Goal: Information Seeking & Learning: Learn about a topic

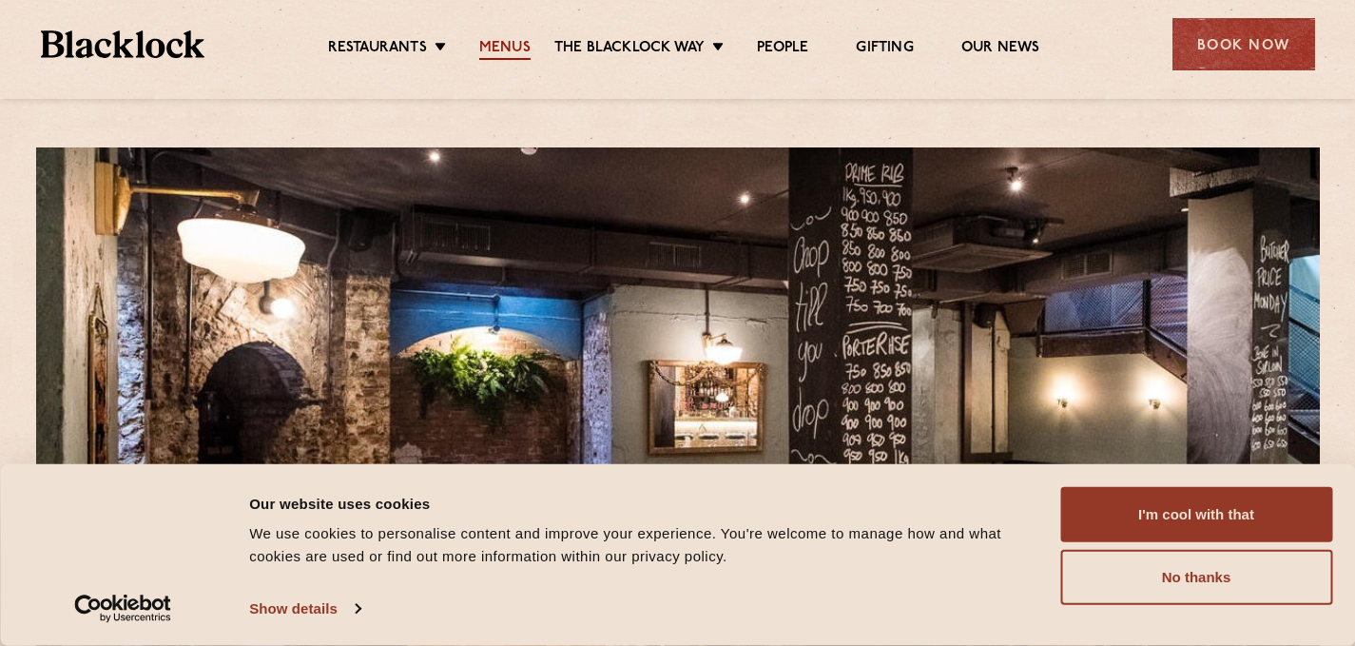
click at [494, 45] on link "Menus" at bounding box center [504, 49] width 51 height 21
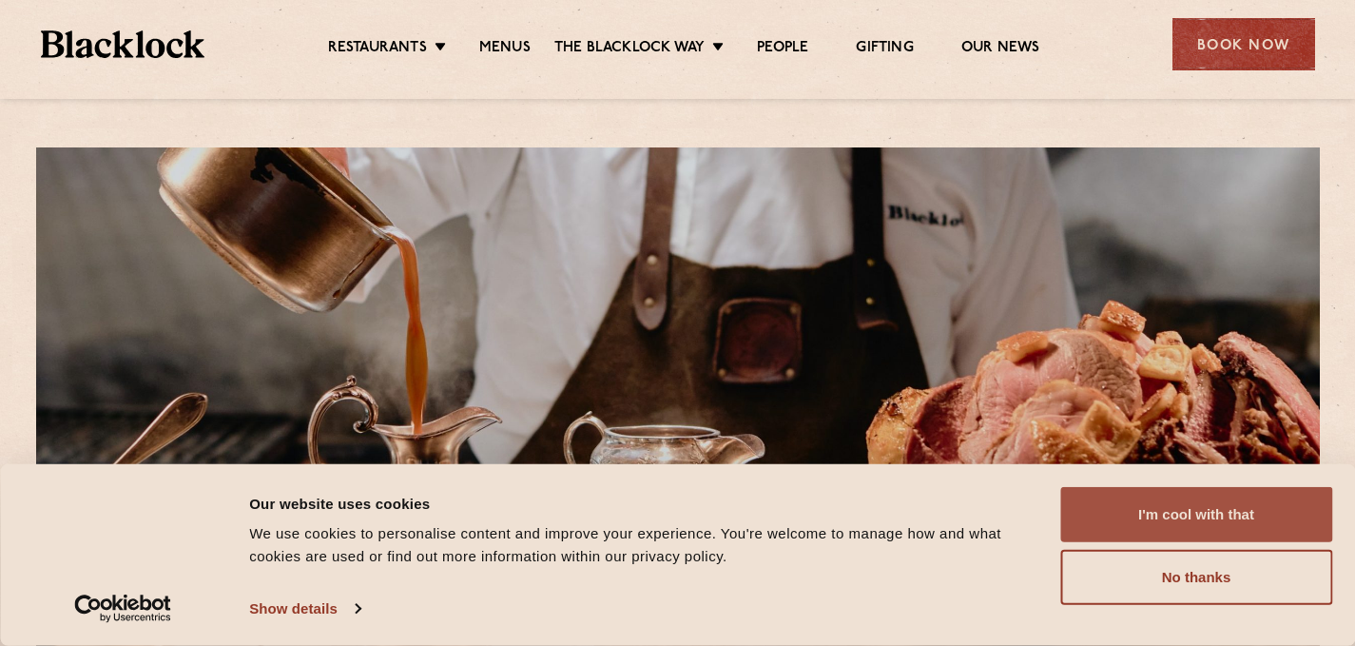
click at [1217, 503] on button "I'm cool with that" at bounding box center [1196, 514] width 272 height 55
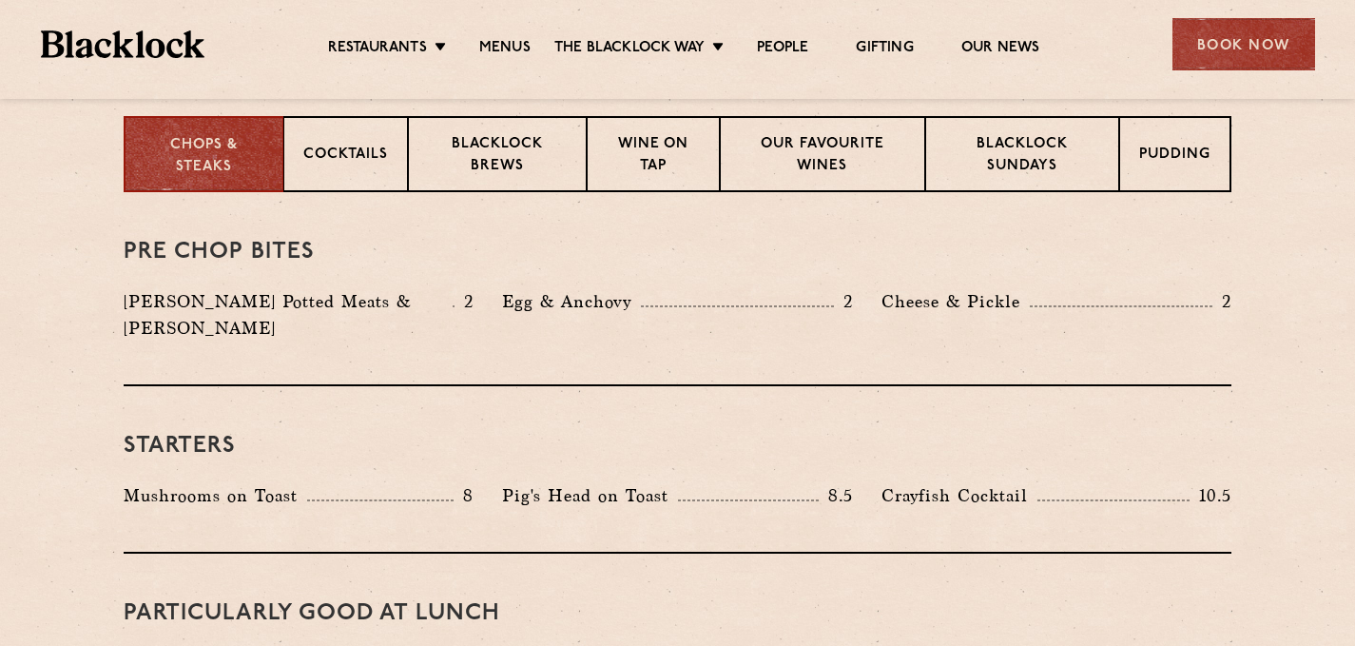
scroll to position [764, 0]
click at [670, 151] on p "Wine on Tap" at bounding box center [653, 157] width 93 height 45
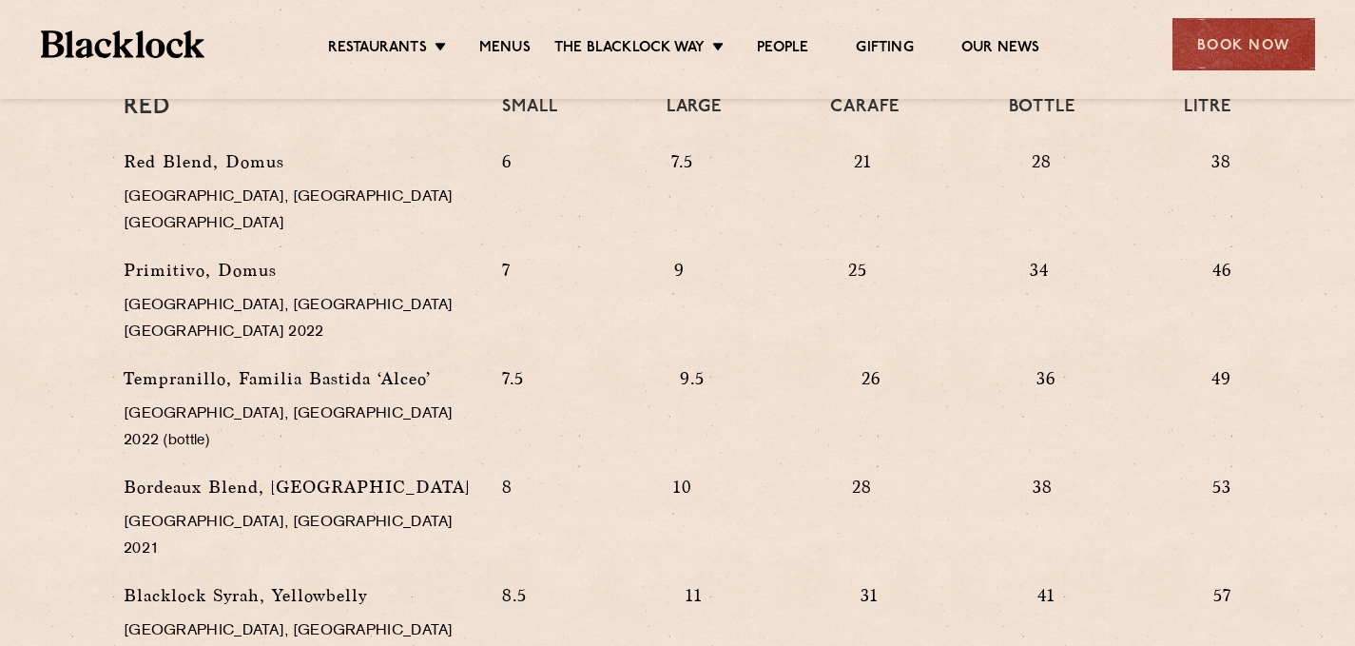
scroll to position [1892, 0]
drag, startPoint x: 722, startPoint y: 297, endPoint x: 640, endPoint y: 277, distance: 84.2
click at [722, 363] on div "7.5 9.5 26 36 49" at bounding box center [867, 417] width 758 height 108
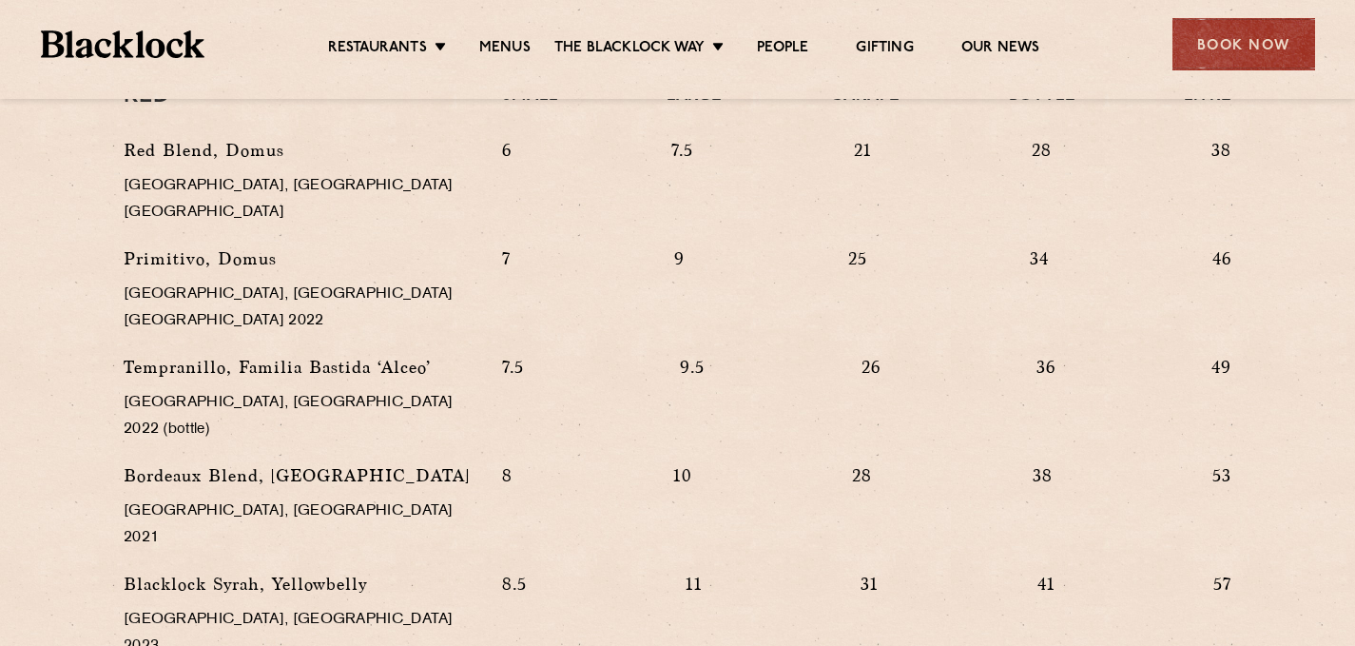
scroll to position [1905, 0]
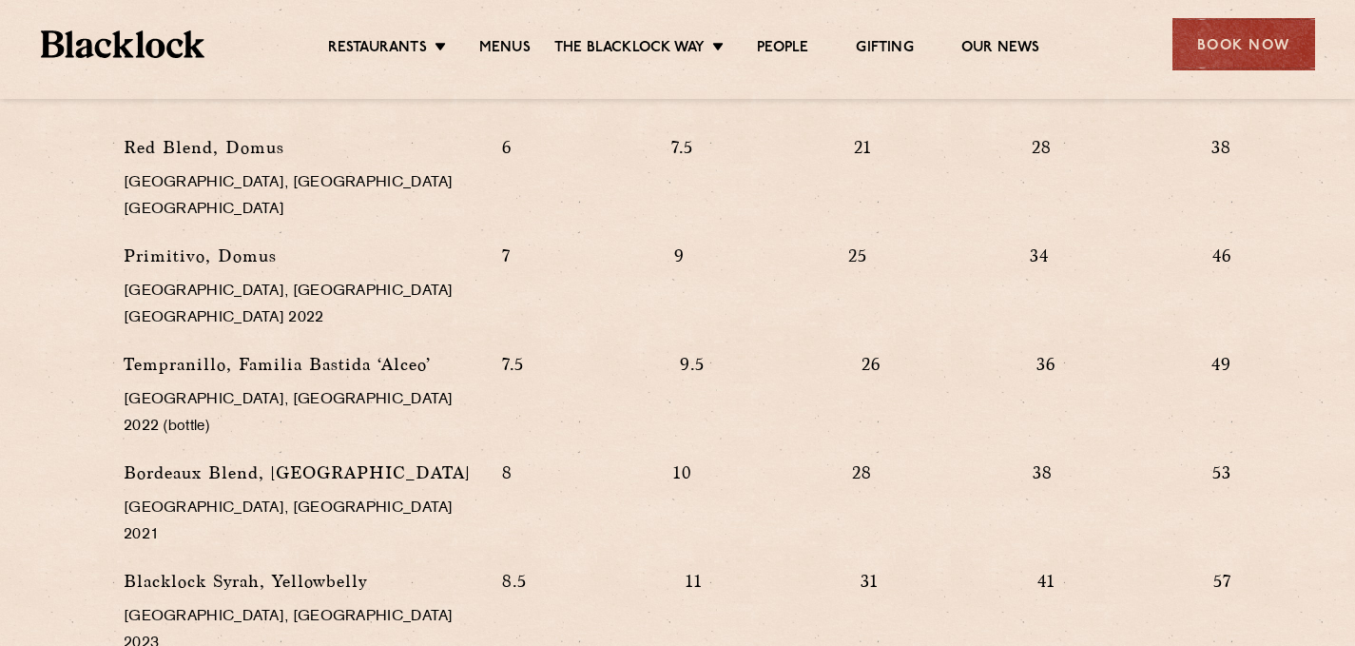
drag, startPoint x: 497, startPoint y: 437, endPoint x: 416, endPoint y: 490, distance: 97.1
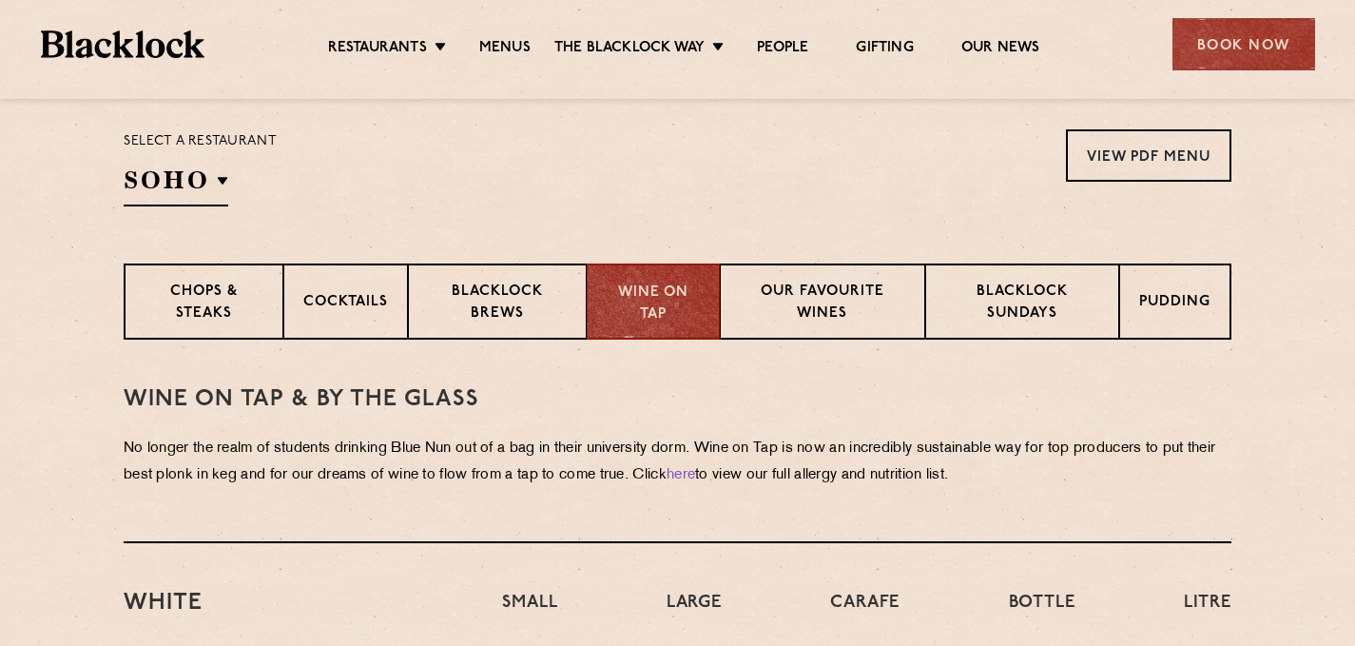
scroll to position [615, 0]
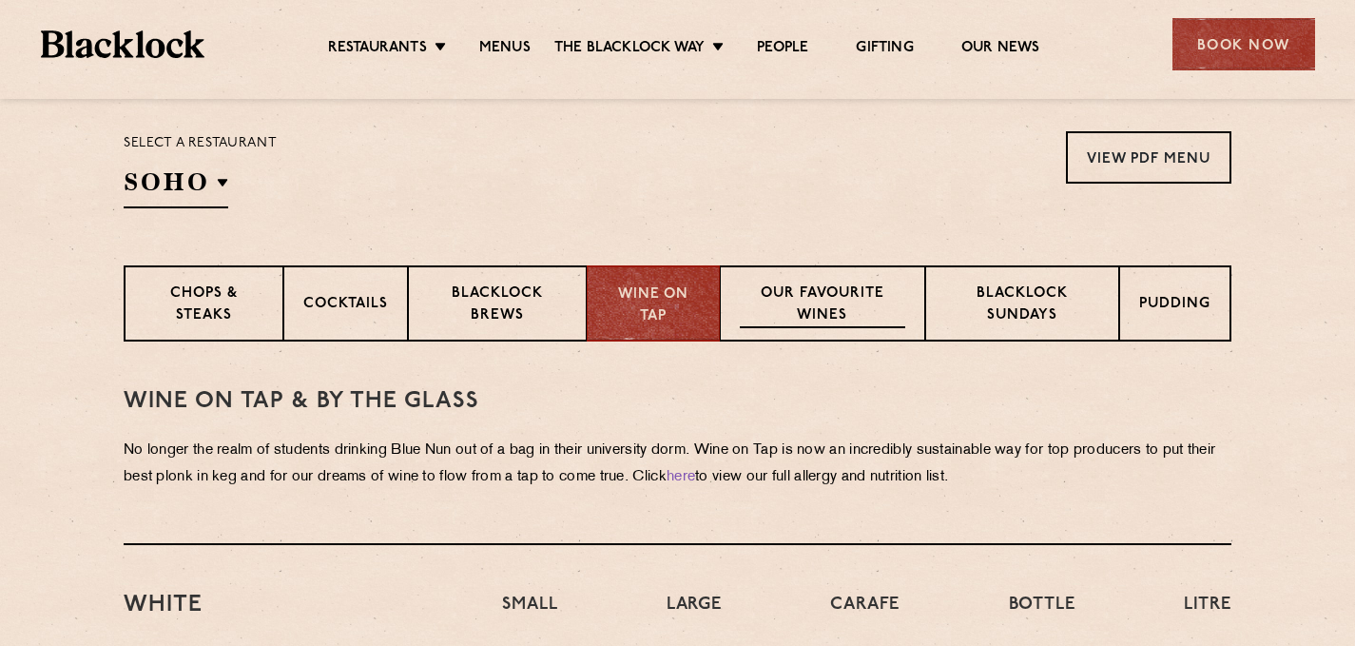
click at [800, 309] on p "Our favourite wines" at bounding box center [822, 305] width 165 height 45
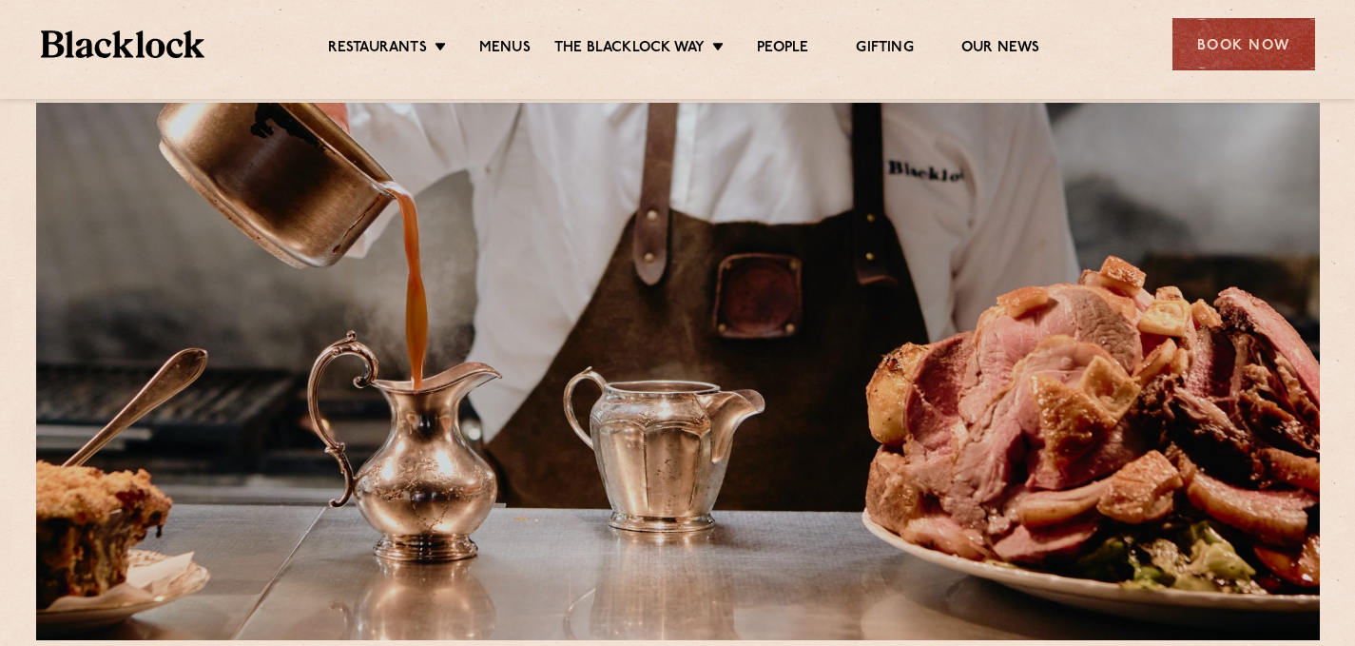
scroll to position [0, 0]
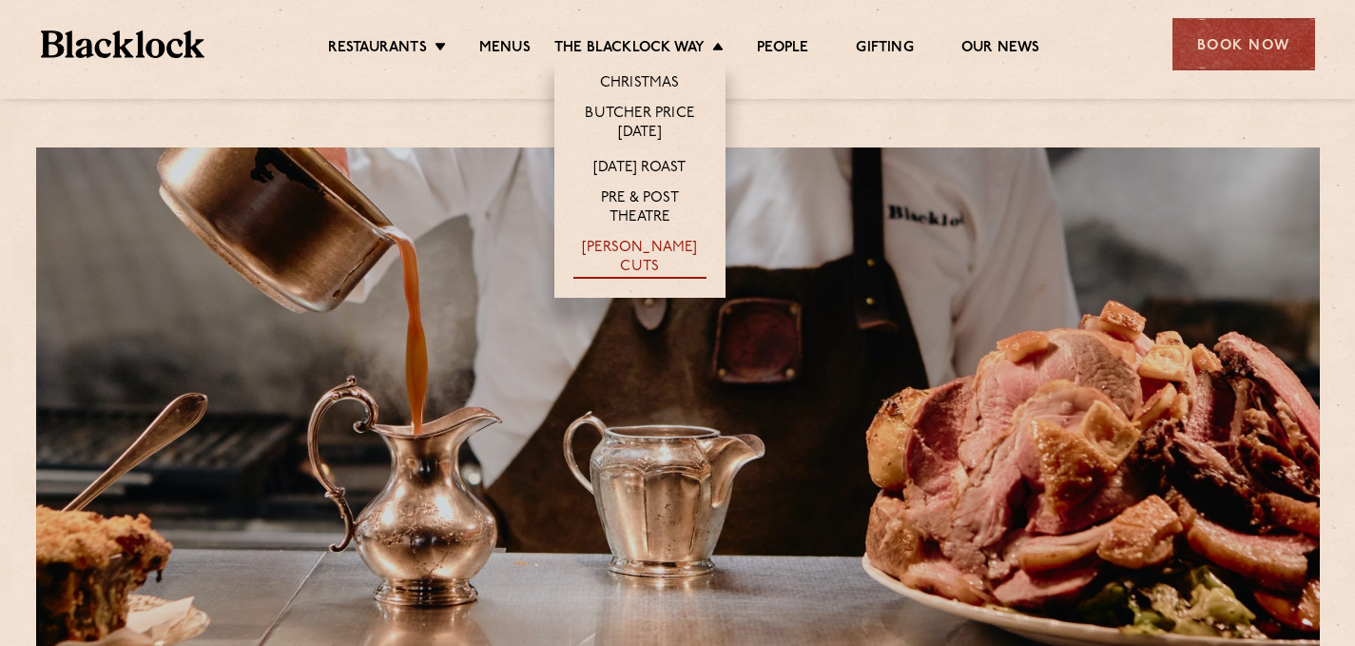
click at [625, 243] on link "[PERSON_NAME] Cuts" at bounding box center [639, 259] width 133 height 40
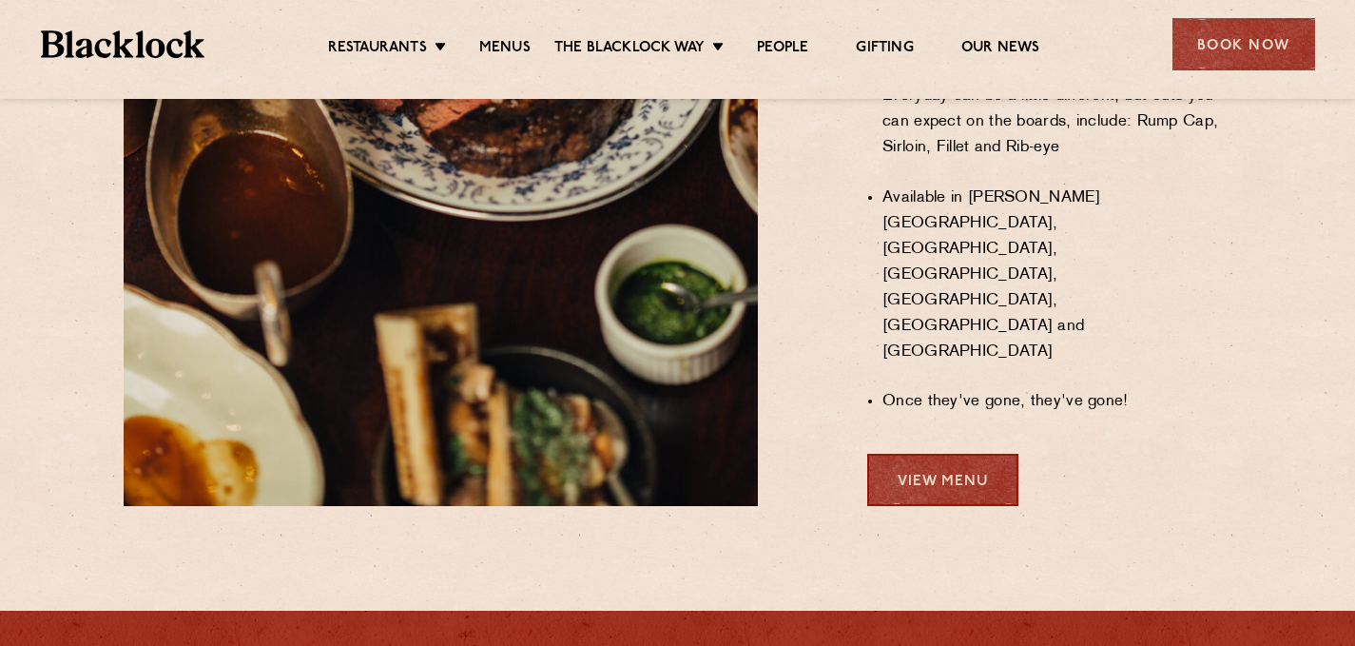
scroll to position [1611, 0]
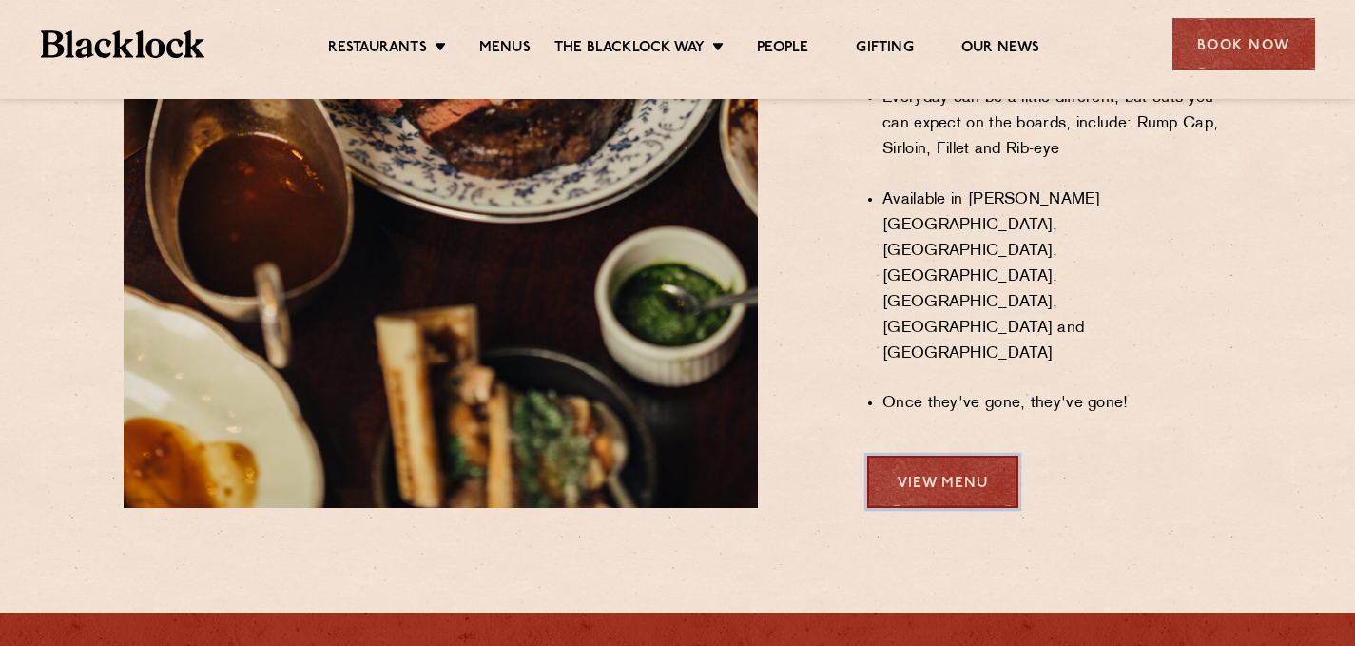
click at [920, 455] on link "View Menu" at bounding box center [942, 481] width 151 height 52
